Goal: Transaction & Acquisition: Purchase product/service

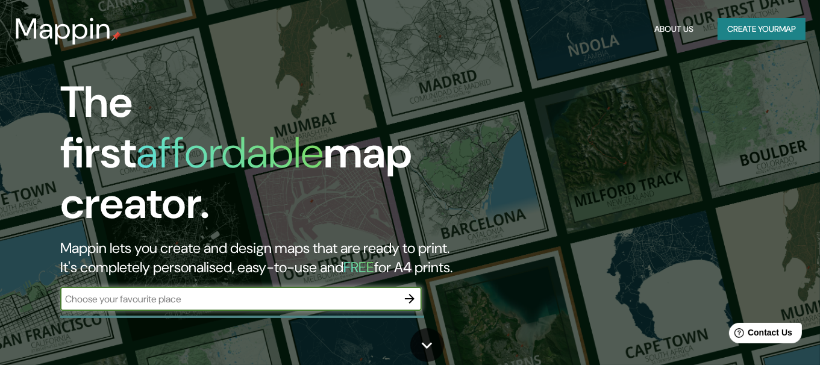
click at [764, 31] on button "Create your map" at bounding box center [762, 29] width 88 height 22
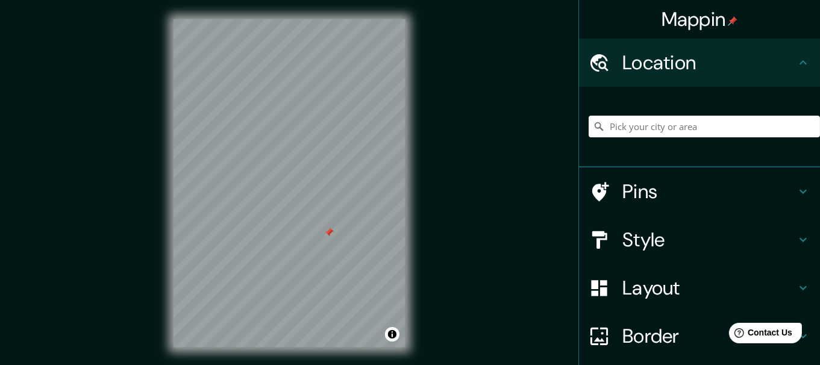
click at [324, 237] on div at bounding box center [329, 233] width 10 height 10
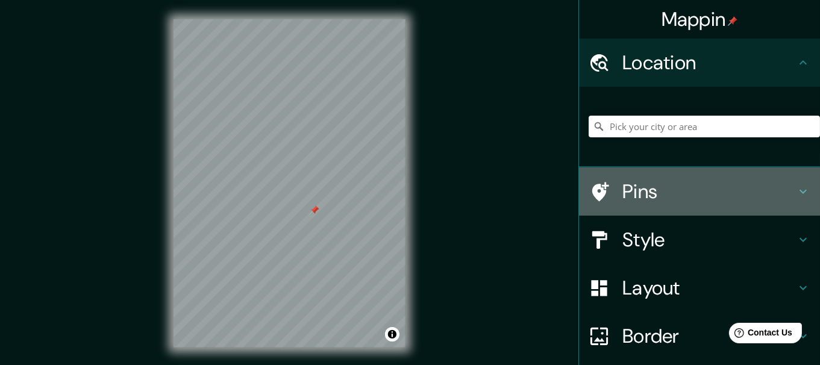
click at [700, 193] on h4 "Pins" at bounding box center [709, 192] width 174 height 24
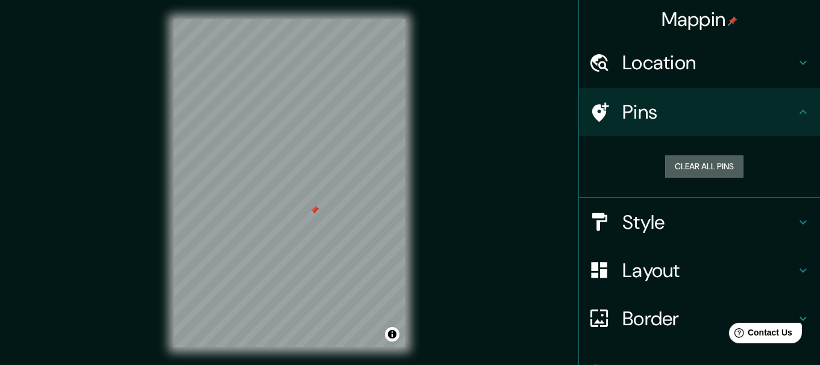
click at [711, 170] on button "Clear all pins" at bounding box center [704, 166] width 78 height 22
click at [707, 159] on button "Clear all pins" at bounding box center [704, 166] width 78 height 22
click at [689, 122] on h4 "Pins" at bounding box center [709, 112] width 174 height 24
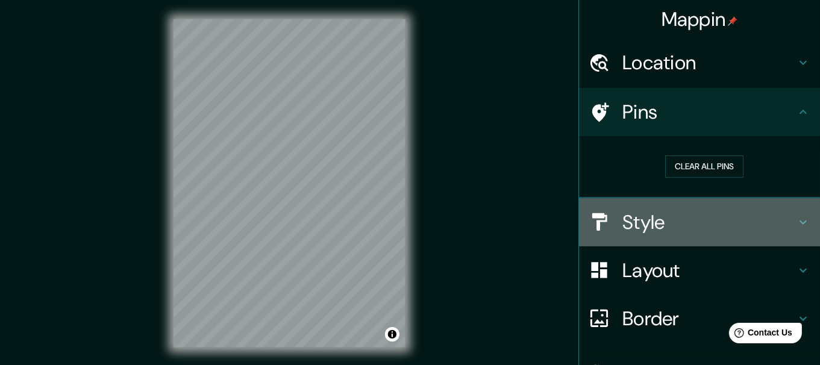
click at [648, 224] on h4 "Style" at bounding box center [709, 222] width 174 height 24
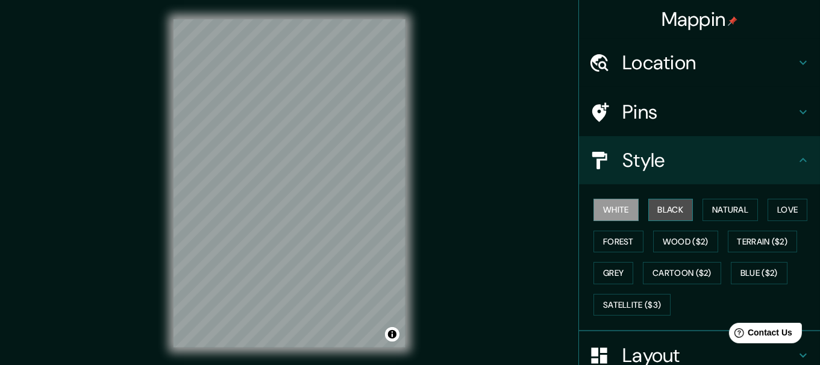
click at [671, 202] on button "Black" at bounding box center [670, 210] width 45 height 22
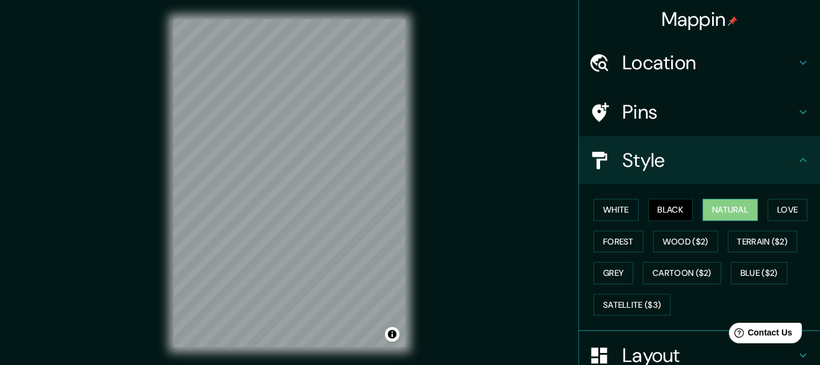
click at [715, 206] on button "Natural" at bounding box center [729, 210] width 55 height 22
click at [778, 213] on button "Love" at bounding box center [788, 210] width 40 height 22
click at [727, 219] on button "Natural" at bounding box center [729, 210] width 55 height 22
click at [611, 244] on button "Forest" at bounding box center [618, 242] width 50 height 22
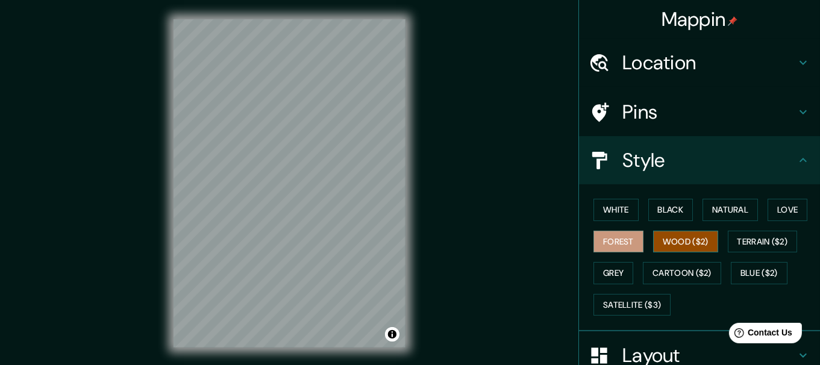
click at [669, 237] on button "Wood ($2)" at bounding box center [685, 242] width 65 height 22
click at [680, 210] on button "Black" at bounding box center [670, 210] width 45 height 22
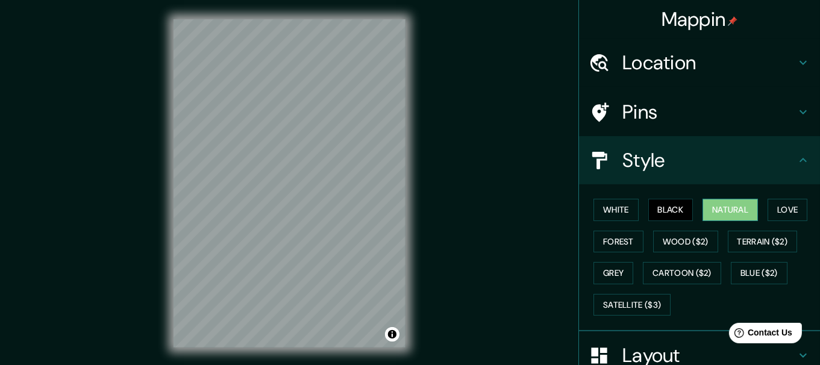
click at [724, 206] on button "Natural" at bounding box center [729, 210] width 55 height 22
click at [616, 275] on button "Grey" at bounding box center [613, 273] width 40 height 22
click at [712, 210] on button "Natural" at bounding box center [729, 210] width 55 height 22
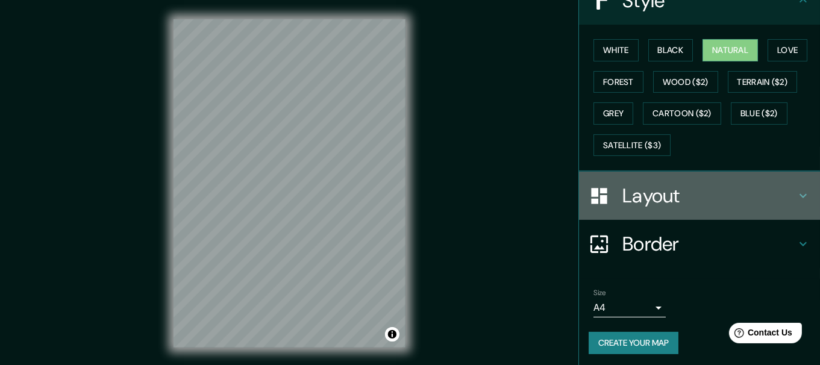
click at [668, 199] on h4 "Layout" at bounding box center [709, 196] width 174 height 24
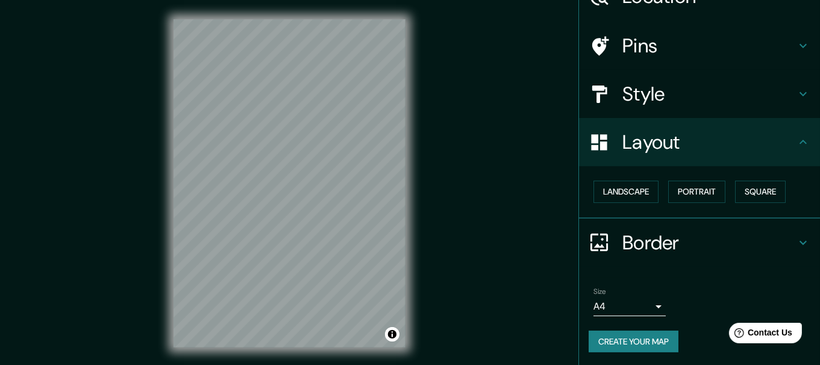
scroll to position [66, 0]
click at [630, 200] on button "Landscape" at bounding box center [625, 192] width 65 height 22
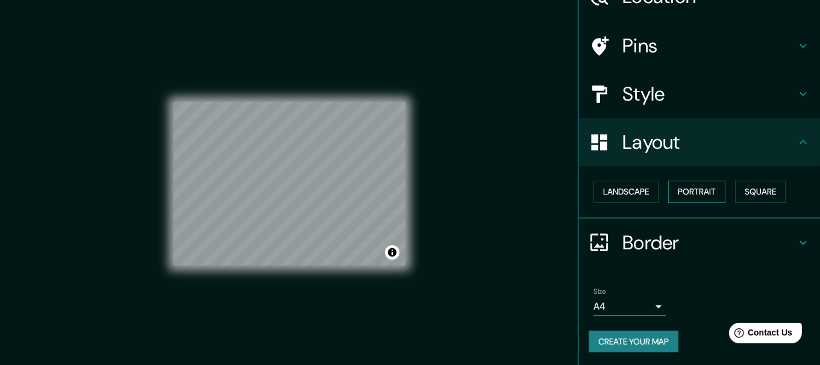
click at [681, 193] on button "Portrait" at bounding box center [696, 192] width 57 height 22
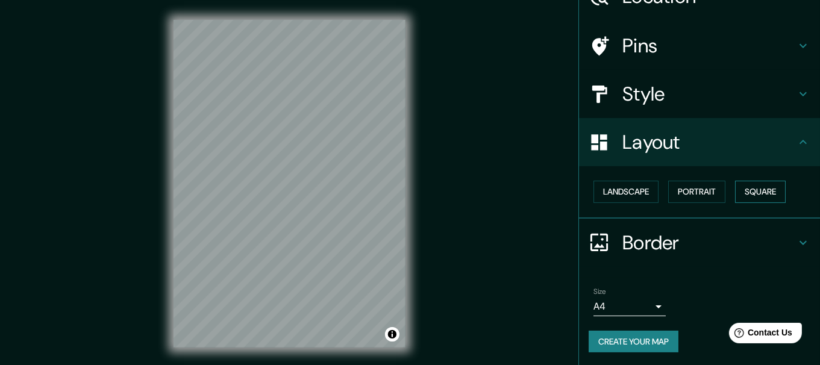
click at [756, 198] on button "Square" at bounding box center [760, 192] width 51 height 22
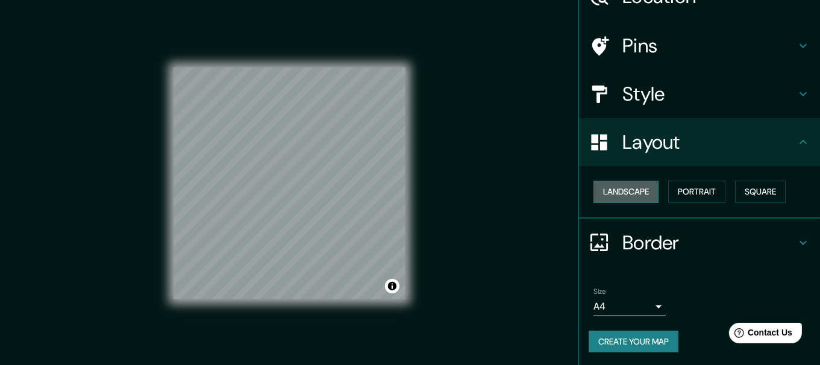
click at [629, 187] on button "Landscape" at bounding box center [625, 192] width 65 height 22
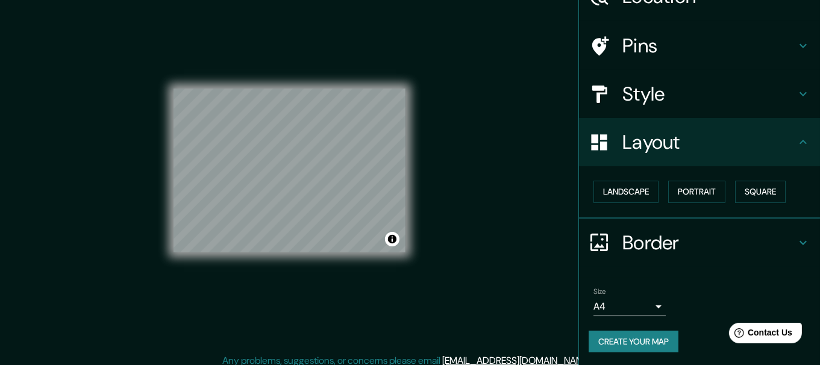
scroll to position [21, 0]
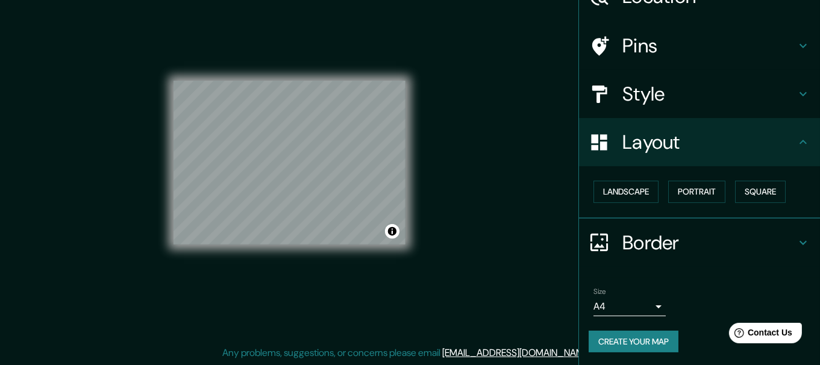
click at [625, 303] on body "Mappin Location Pins Style Layout Landscape Portrait Square Border Choose a bor…" at bounding box center [410, 161] width 820 height 365
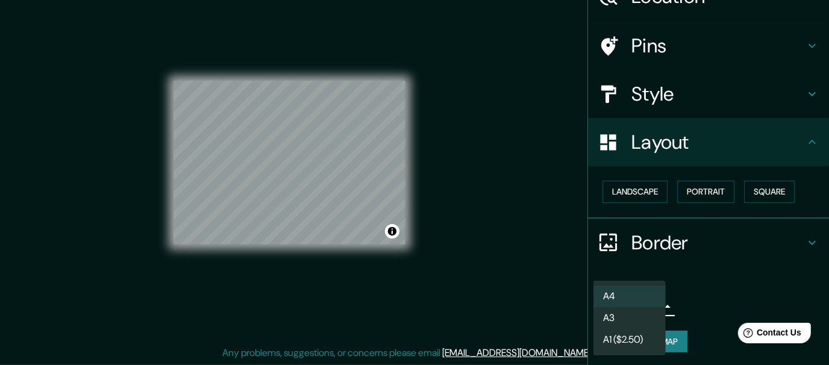
click at [627, 313] on li "A3" at bounding box center [629, 318] width 72 height 22
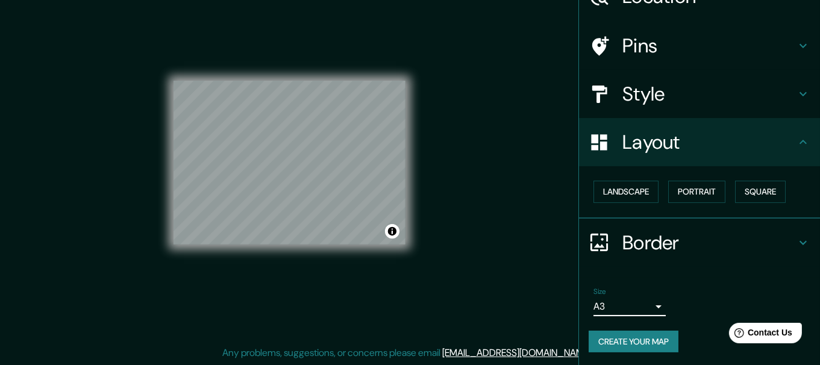
click at [639, 299] on body "Mappin Location Pins Style Layout Landscape Portrait Square Border Choose a bor…" at bounding box center [410, 161] width 820 height 365
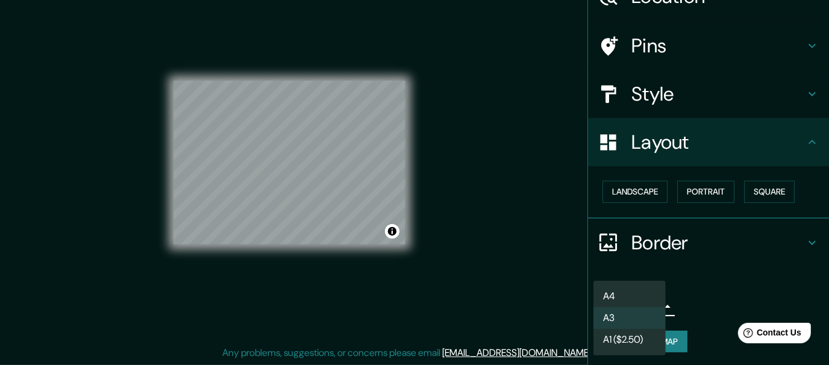
click at [640, 296] on li "A4" at bounding box center [629, 297] width 72 height 22
type input "single"
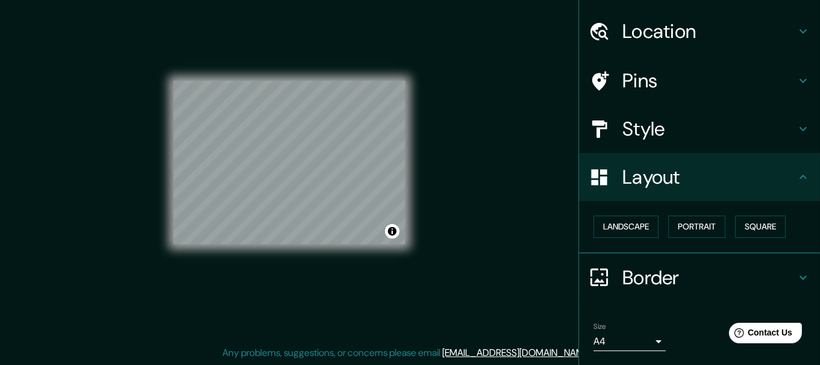
scroll to position [0, 0]
